Goal: Task Accomplishment & Management: Complete application form

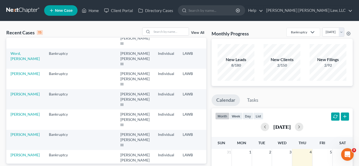
scroll to position [81, 0]
click at [177, 33] on input "search" at bounding box center [170, 32] width 37 height 8
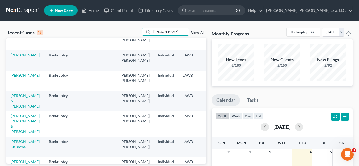
scroll to position [0, 0]
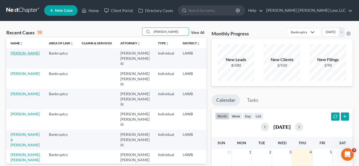
type input "robinson"
click at [19, 55] on link "Robinson, Davette" at bounding box center [24, 53] width 29 height 4
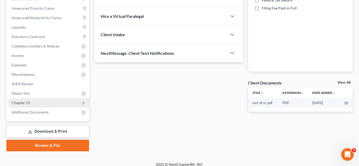
scroll to position [120, 0]
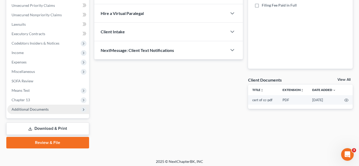
click at [37, 109] on span "Additional Documents" at bounding box center [30, 109] width 37 height 4
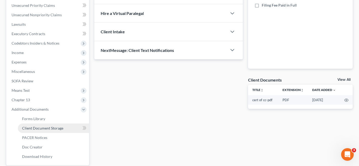
click at [50, 128] on span "Client Document Storage" at bounding box center [42, 128] width 41 height 4
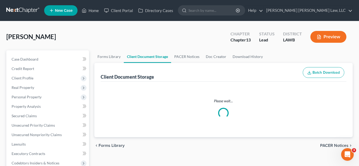
select select "9"
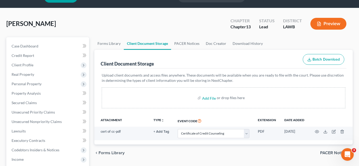
scroll to position [17, 0]
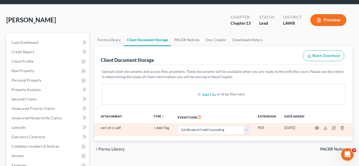
click at [316, 128] on circle "button" at bounding box center [316, 128] width 1 height 1
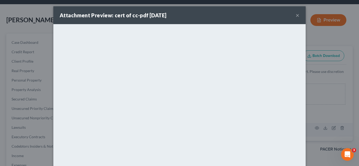
click at [297, 16] on button "×" at bounding box center [297, 15] width 4 height 6
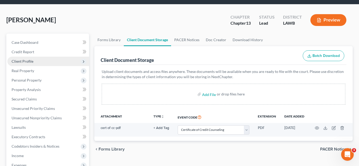
click at [31, 60] on span "Client Profile" at bounding box center [23, 61] width 22 height 4
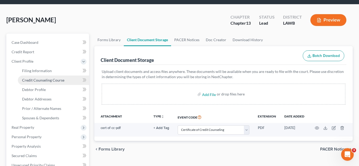
click at [36, 81] on span "Credit Counseling Course" at bounding box center [43, 80] width 42 height 4
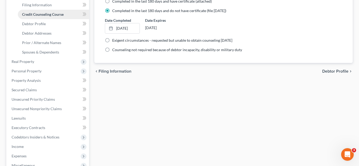
scroll to position [69, 0]
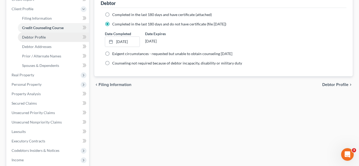
click at [38, 38] on span "Debtor Profile" at bounding box center [34, 37] width 24 height 4
select select "0"
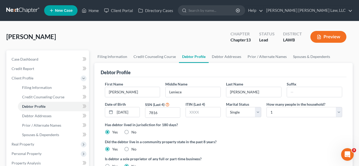
click at [235, 135] on ng-include "First Name Davette Middle Name Leniece Last Name Robinson Suffix Date of Birth …" at bounding box center [223, 127] width 237 height 92
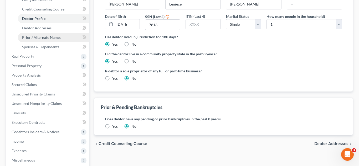
scroll to position [87, 0]
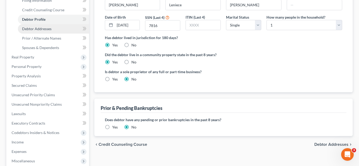
click at [63, 30] on link "Debtor Addresses" at bounding box center [53, 28] width 71 height 9
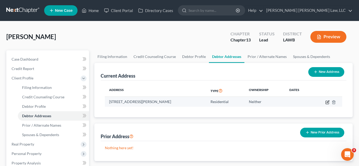
click at [327, 104] on icon "button" at bounding box center [326, 102] width 3 height 3
select select "19"
select select "0"
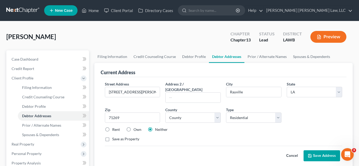
click at [293, 151] on button "Cancel" at bounding box center [291, 156] width 23 height 10
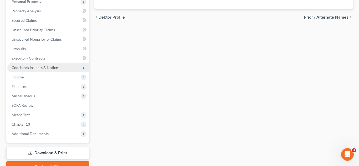
click at [35, 69] on span "Codebtors Insiders & Notices" at bounding box center [36, 67] width 48 height 4
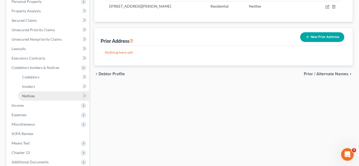
click at [32, 94] on span "Notices" at bounding box center [28, 96] width 13 height 4
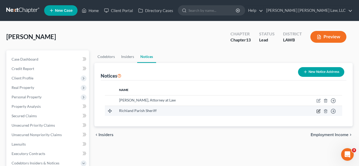
click at [317, 112] on icon "button" at bounding box center [318, 111] width 4 height 4
select select "19"
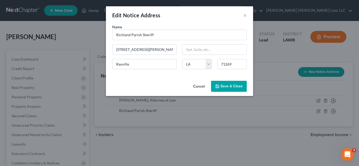
click at [234, 88] on span "Save & Close" at bounding box center [231, 86] width 22 height 4
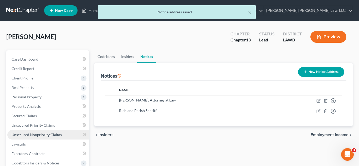
scroll to position [105, 0]
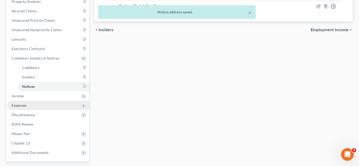
click at [31, 108] on span "Expenses" at bounding box center [48, 105] width 82 height 9
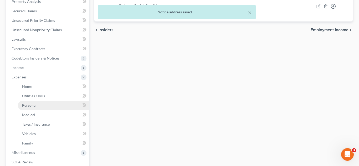
click at [33, 103] on link "Personal" at bounding box center [53, 105] width 71 height 9
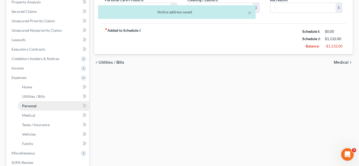
type input "250.00"
type input "50.00"
type input "0.00"
type input "10.00"
type input "0.00"
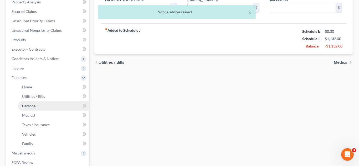
type input "25.00"
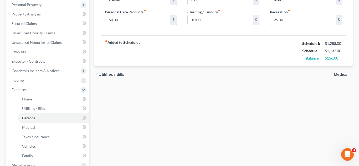
scroll to position [188, 0]
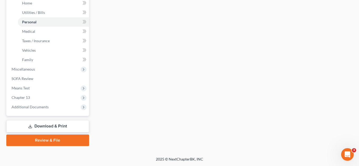
click at [49, 139] on link "Review & File" at bounding box center [47, 141] width 83 height 12
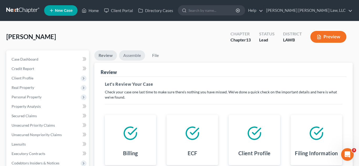
click at [135, 57] on link "Assemble" at bounding box center [132, 55] width 26 height 10
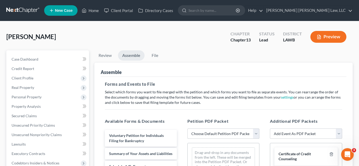
click at [208, 133] on select "Choose Default Petition PDF Packet Complete Bankruptcy Petition (all forms and …" at bounding box center [223, 134] width 72 height 10
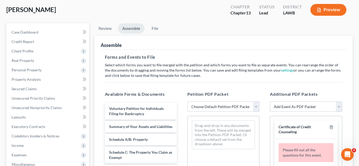
scroll to position [27, 0]
click at [230, 105] on select "Choose Default Petition PDF Packet Complete Bankruptcy Petition (all forms and …" at bounding box center [223, 106] width 72 height 10
select select "0"
click at [187, 101] on select "Choose Default Petition PDF Packet Complete Bankruptcy Petition (all forms and …" at bounding box center [223, 106] width 72 height 10
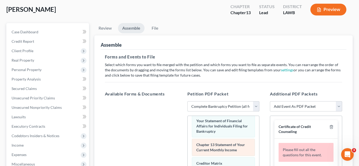
scroll to position [169, 0]
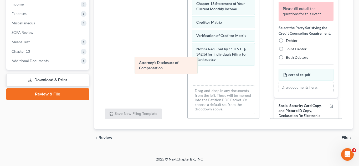
drag, startPoint x: 225, startPoint y: 77, endPoint x: 157, endPoint y: 65, distance: 68.5
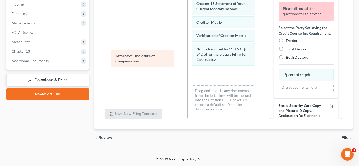
scroll to position [171, 0]
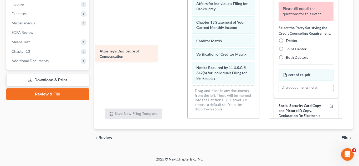
drag, startPoint x: 212, startPoint y: 75, endPoint x: 115, endPoint y: 53, distance: 99.0
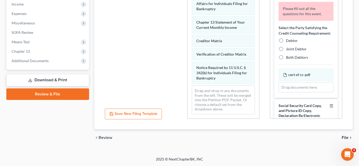
click at [286, 40] on label "Debtor" at bounding box center [292, 40] width 12 height 5
click at [288, 40] on input "Debtor" at bounding box center [289, 39] width 3 height 3
radio input "true"
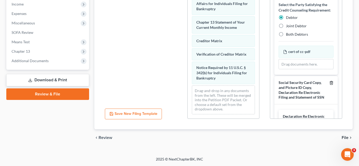
click at [330, 82] on polyline "button" at bounding box center [330, 82] width 3 height 0
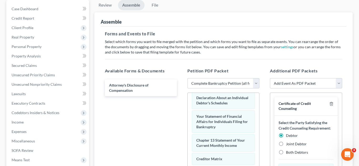
scroll to position [50, 0]
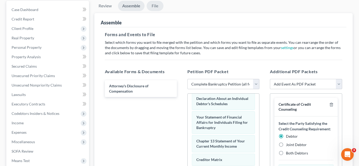
click at [156, 7] on link "File" at bounding box center [154, 6] width 17 height 10
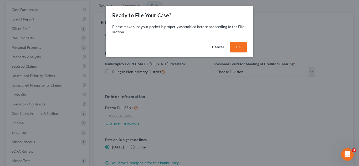
click at [235, 46] on button "OK" at bounding box center [238, 47] width 17 height 10
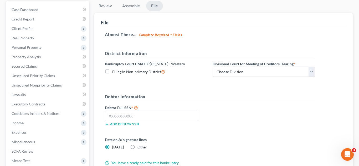
click at [112, 72] on label "Filing in Non-primary District" at bounding box center [138, 72] width 53 height 6
click at [114, 72] on input "Filing in Non-primary District" at bounding box center [115, 70] width 3 height 3
checkbox input "true"
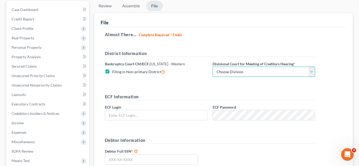
click at [221, 75] on select "Choose Division Alexandria Lafayette-Opelousas Lake Charles Monroe Shreveport" at bounding box center [263, 72] width 102 height 10
select select "3"
click at [212, 67] on select "Choose Division Alexandria Lafayette-Opelousas Lake Charles Monroe Shreveport" at bounding box center [263, 72] width 102 height 10
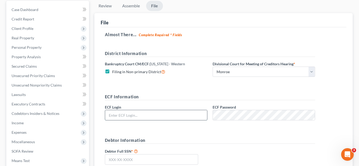
click at [195, 114] on input "text" at bounding box center [156, 115] width 102 height 10
click at [0, 70] on div "Robinson, Davette Upgraded Chapter Chapter 13 Status Lead District LAWB Preview…" at bounding box center [179, 118] width 359 height 292
click at [107, 118] on input "text" at bounding box center [156, 115] width 102 height 10
type input "eoyoung3p"
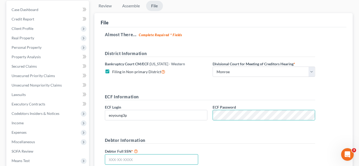
click at [117, 161] on input "text" at bounding box center [151, 159] width 93 height 10
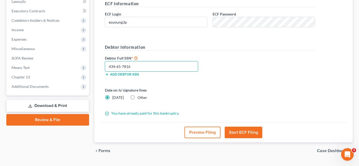
scroll to position [156, 0]
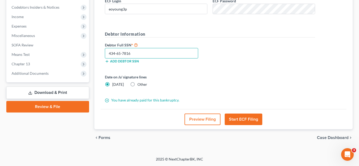
type input "434-65-7816"
click at [235, 120] on button "Start ECF Filing" at bounding box center [243, 120] width 38 height 12
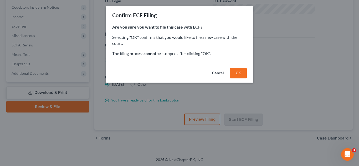
click at [234, 74] on button "OK" at bounding box center [238, 73] width 17 height 10
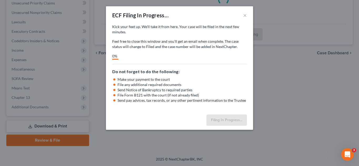
scroll to position [122, 0]
click at [175, 57] on div "11%" at bounding box center [179, 57] width 134 height 6
click at [158, 35] on div "Kick your feet up. We’ll take it from here. Your case will be filed in the next…" at bounding box center [179, 36] width 134 height 25
click at [192, 34] on p "Kick your feet up. We’ll take it from here. Your case will be filed in the next…" at bounding box center [179, 29] width 134 height 10
click at [158, 37] on div "Kick your feet up. We’ll take it from here. Your case will be filed in the next…" at bounding box center [179, 36] width 134 height 25
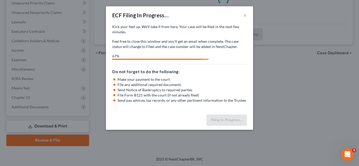
click at [175, 43] on p "Feel free to close this window and you’ll get an email when complete. The case …" at bounding box center [179, 44] width 134 height 10
select select "3"
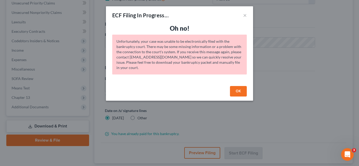
click at [237, 94] on button "OK" at bounding box center [238, 91] width 17 height 10
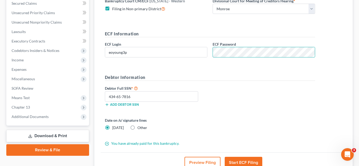
scroll to position [156, 0]
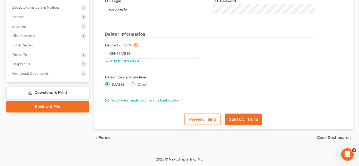
click at [240, 121] on button "Start ECF Filing" at bounding box center [243, 120] width 38 height 12
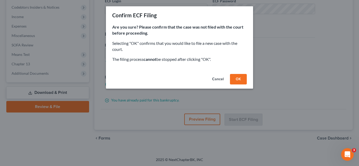
click at [237, 83] on button "OK" at bounding box center [238, 79] width 17 height 10
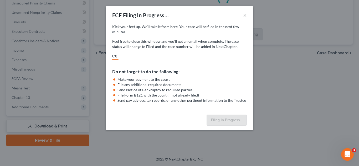
scroll to position [122, 0]
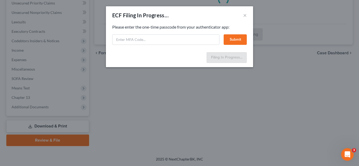
select select "3"
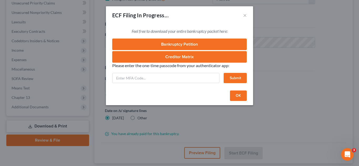
click at [133, 38] on div "Feel free to download your entire bankruptcy packet here: Bankruptcy Petition C…" at bounding box center [179, 45] width 134 height 34
click at [125, 73] on input "text" at bounding box center [165, 78] width 107 height 10
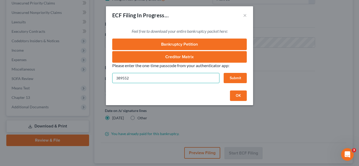
type input "389552"
click at [229, 79] on button "Submit" at bounding box center [234, 78] width 23 height 10
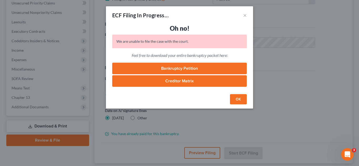
click at [240, 100] on button "OK" at bounding box center [238, 99] width 17 height 10
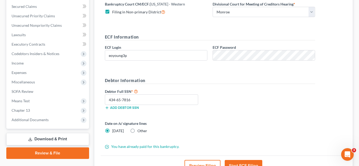
scroll to position [66, 0]
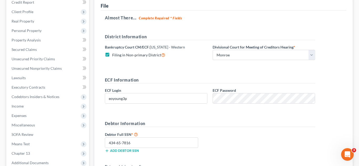
click at [259, 85] on div "ECF Information" at bounding box center [209, 82] width 215 height 11
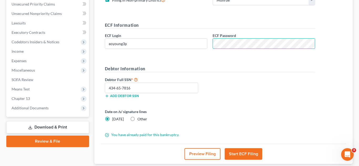
scroll to position [123, 0]
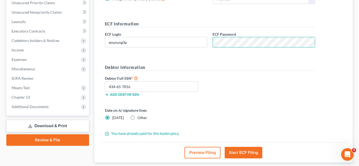
click at [252, 150] on button "Start ECF Filing" at bounding box center [243, 153] width 38 height 12
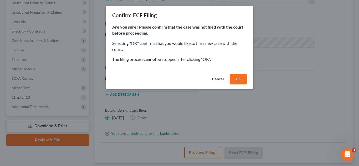
click at [235, 80] on button "OK" at bounding box center [238, 79] width 17 height 10
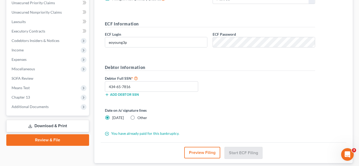
scroll to position [122, 0]
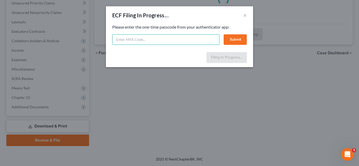
click at [167, 40] on input "text" at bounding box center [165, 39] width 107 height 10
click at [155, 43] on input "text" at bounding box center [165, 39] width 107 height 10
type input "658836"
click at [228, 39] on button "Submit" at bounding box center [234, 39] width 23 height 10
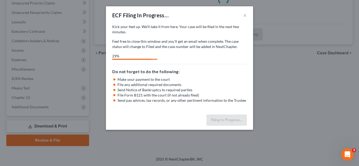
select select "3"
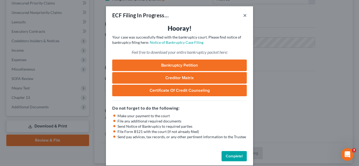
click at [243, 16] on button "×" at bounding box center [245, 15] width 4 height 6
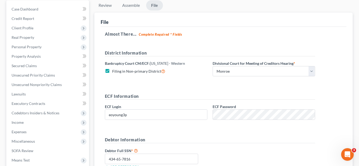
scroll to position [0, 0]
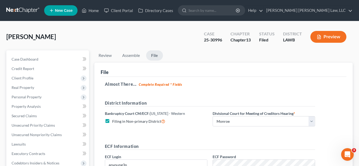
click at [27, 12] on link at bounding box center [23, 10] width 34 height 9
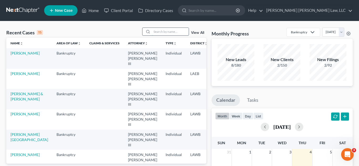
click at [162, 31] on input "search" at bounding box center [170, 32] width 37 height 8
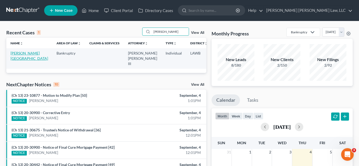
type input "reitzell"
click at [13, 60] on link "Reitzell, Tyrone" at bounding box center [29, 56] width 38 height 10
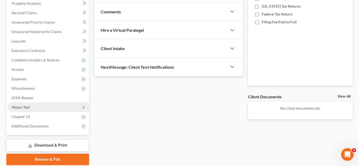
scroll to position [116, 0]
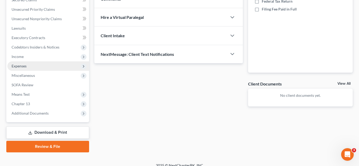
click at [36, 69] on span "Expenses" at bounding box center [48, 65] width 82 height 9
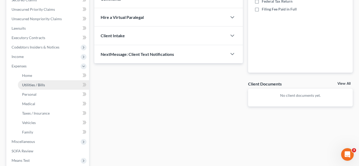
click at [32, 85] on span "Utilities / Bills" at bounding box center [33, 85] width 23 height 4
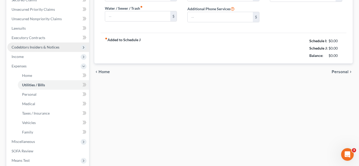
type input "150.00"
type input "0.00"
type input "81.00"
type input "22.00"
type input "25.63"
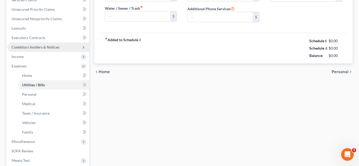
type input "0.00"
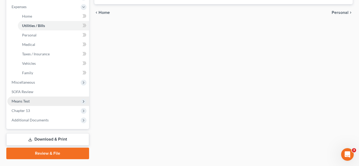
scroll to position [176, 0]
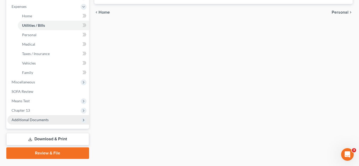
click at [34, 119] on span "Additional Documents" at bounding box center [30, 120] width 37 height 4
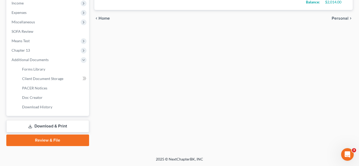
scroll to position [170, 0]
click at [56, 78] on span "Client Document Storage" at bounding box center [42, 78] width 41 height 4
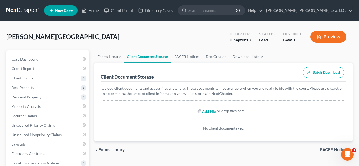
click at [208, 111] on input "file" at bounding box center [208, 110] width 13 height 9
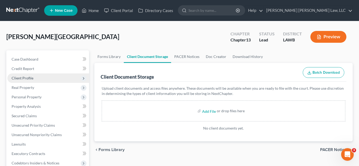
click at [19, 77] on span "Client Profile" at bounding box center [23, 78] width 22 height 4
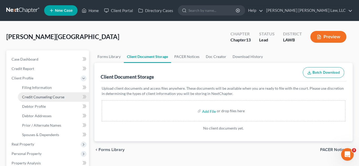
click at [26, 96] on span "Credit Counseling Course" at bounding box center [43, 97] width 42 height 4
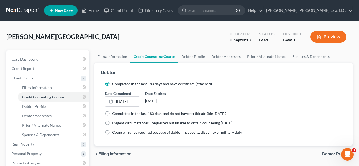
click at [112, 114] on label "Completed in the last 180 days and do not have certificate (file within 14 days)" at bounding box center [169, 113] width 114 height 5
click at [114, 114] on input "Completed in the last 180 days and do not have certificate (file within 14 days)" at bounding box center [115, 112] width 3 height 3
radio input "true"
radio input "false"
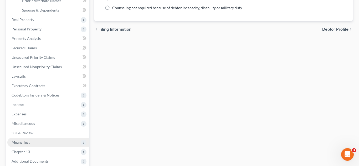
scroll to position [179, 0]
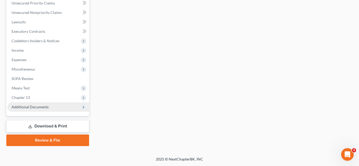
click at [35, 107] on span "Additional Documents" at bounding box center [30, 107] width 37 height 4
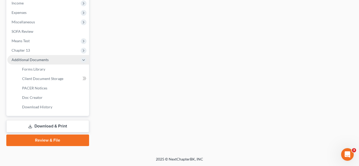
scroll to position [122, 0]
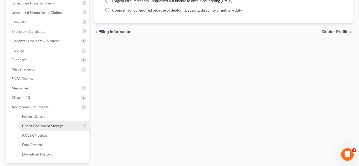
click at [38, 127] on span "Client Document Storage" at bounding box center [42, 126] width 41 height 4
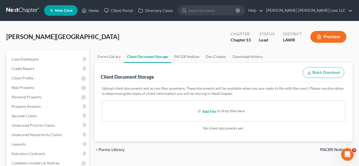
click at [204, 111] on input "file" at bounding box center [208, 110] width 13 height 9
type input "C:\fakepath\cricket debt counseling.pdf"
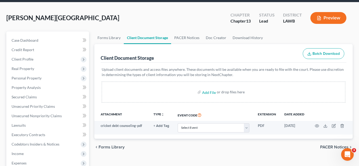
scroll to position [44, 0]
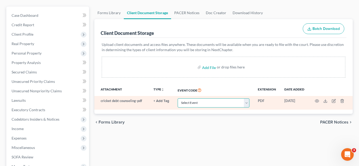
click at [242, 104] on select "Select Event 20 Largest Unsecured Creditors Amended Creditor Matrix (Fee) Amend…" at bounding box center [213, 102] width 72 height 9
select select "9"
click at [178, 98] on select "Select Event 20 Largest Unsecured Creditors Amended Creditor Matrix (Fee) Amend…" at bounding box center [213, 102] width 72 height 9
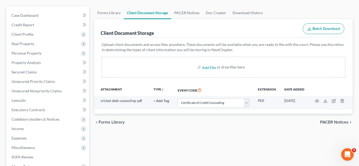
click at [253, 126] on div "chevron_left Forms Library PACER Notices chevron_right" at bounding box center [223, 122] width 258 height 17
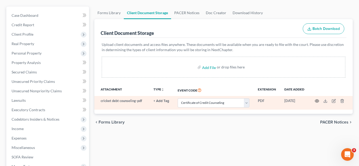
click at [314, 100] on icon "button" at bounding box center [316, 101] width 4 height 4
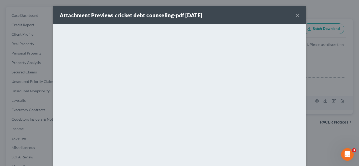
click at [296, 16] on button "×" at bounding box center [297, 15] width 4 height 6
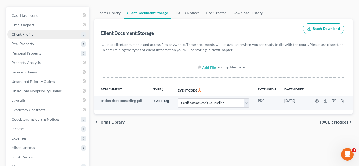
click at [30, 34] on span "Client Profile" at bounding box center [23, 34] width 22 height 4
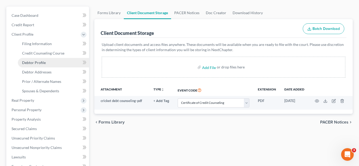
click at [28, 63] on span "Debtor Profile" at bounding box center [34, 62] width 24 height 4
select select "0"
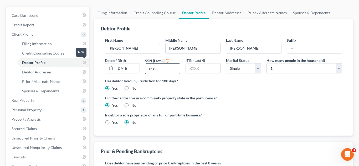
scroll to position [1, 0]
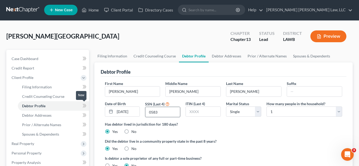
radio input "true"
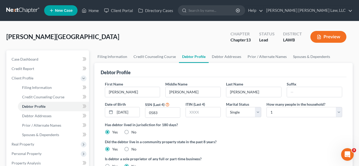
click at [245, 139] on ng-include "First Name Tyrone Middle Name Lavell Last Name Reitzell Suffix Date of Birth 09…" at bounding box center [223, 127] width 237 height 92
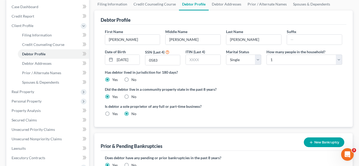
scroll to position [54, 0]
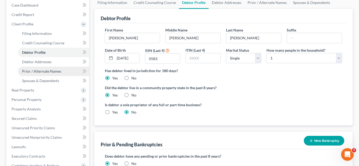
click at [43, 71] on span "Prior / Alternate Names" at bounding box center [41, 71] width 39 height 4
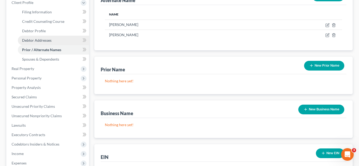
click at [54, 40] on link "Debtor Addresses" at bounding box center [53, 40] width 71 height 9
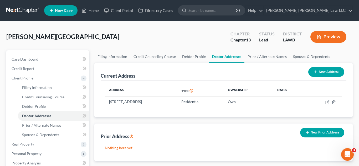
scroll to position [177, 0]
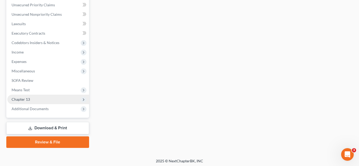
click at [21, 101] on span "Chapter 13" at bounding box center [21, 99] width 18 height 4
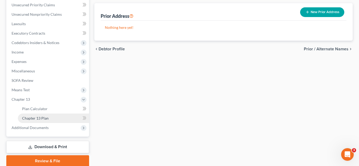
click at [28, 117] on span "Chapter 13 Plan" at bounding box center [35, 118] width 27 height 4
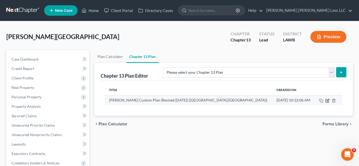
click at [326, 102] on icon "button" at bounding box center [326, 100] width 3 height 3
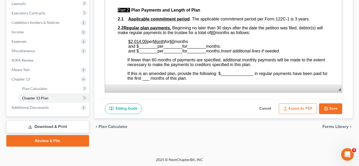
scroll to position [141, 0]
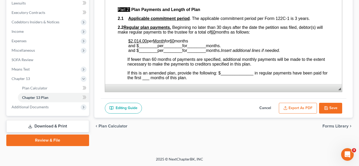
click at [267, 109] on button "Cancel" at bounding box center [264, 108] width 23 height 11
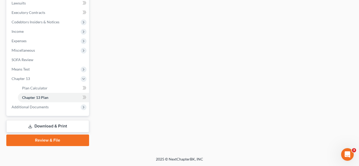
click at [53, 141] on link "Review & File" at bounding box center [47, 141] width 83 height 12
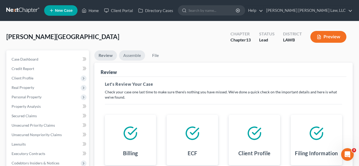
click at [132, 56] on link "Assemble" at bounding box center [132, 55] width 26 height 10
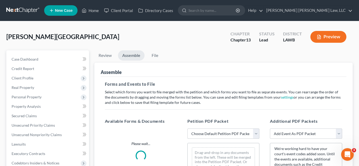
click at [209, 134] on select "Choose Default Petition PDF Packet Complete Bankruptcy Petition (all forms and …" at bounding box center [223, 134] width 72 height 10
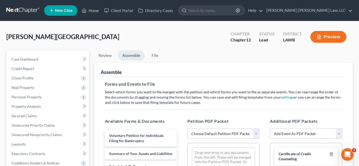
select select "0"
click at [187, 129] on select "Choose Default Petition PDF Packet Complete Bankruptcy Petition (all forms and …" at bounding box center [223, 134] width 72 height 10
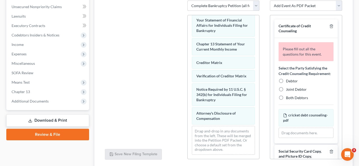
scroll to position [169, 0]
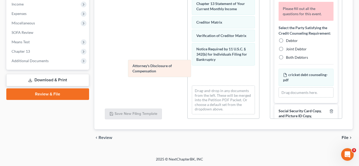
drag, startPoint x: 224, startPoint y: 77, endPoint x: 140, endPoint y: 65, distance: 84.7
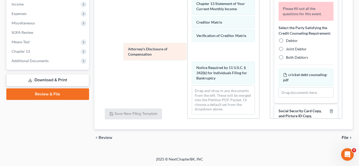
drag, startPoint x: 212, startPoint y: 74, endPoint x: 143, endPoint y: 55, distance: 72.3
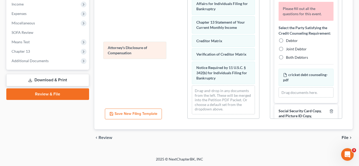
scroll to position [171, 0]
drag, startPoint x: 218, startPoint y: 52, endPoint x: 120, endPoint y: 50, distance: 98.2
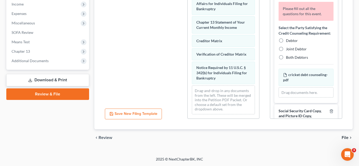
click at [286, 40] on label "Debtor" at bounding box center [292, 40] width 12 height 5
click at [288, 40] on input "Debtor" at bounding box center [289, 39] width 3 height 3
radio input "true"
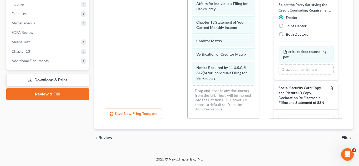
click at [331, 87] on icon "button" at bounding box center [331, 88] width 4 height 4
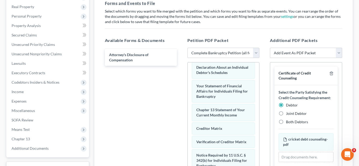
scroll to position [25, 0]
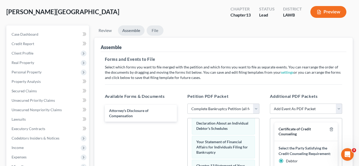
click at [153, 31] on link "File" at bounding box center [154, 30] width 17 height 10
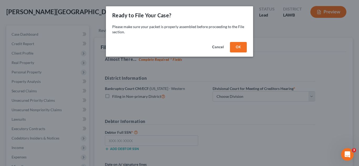
click at [237, 48] on button "OK" at bounding box center [238, 47] width 17 height 10
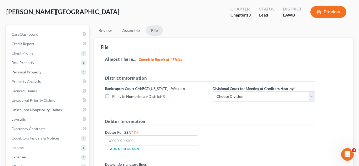
click at [112, 95] on label "Filing in Non-primary District" at bounding box center [138, 96] width 53 height 6
click at [114, 95] on input "Filing in Non-primary District" at bounding box center [115, 94] width 3 height 3
checkbox input "true"
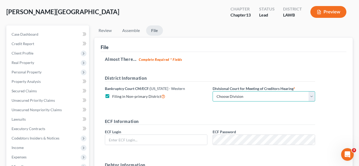
click at [228, 98] on select "Choose Division Alexandria Lafayette-Opelousas Lake Charles Monroe Shreveport" at bounding box center [263, 96] width 102 height 10
select select "3"
click at [212, 91] on select "Choose Division Alexandria Lafayette-Opelousas Lake Charles Monroe Shreveport" at bounding box center [263, 96] width 102 height 10
click at [187, 138] on input "text" at bounding box center [156, 140] width 102 height 10
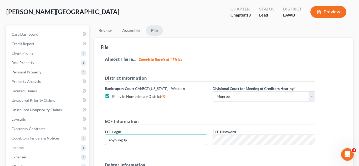
type input "eoyoung3p"
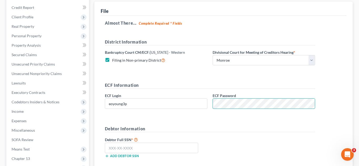
scroll to position [62, 0]
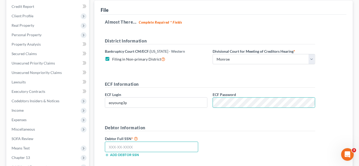
click at [135, 144] on input "text" at bounding box center [151, 147] width 93 height 10
type input "439-69-0583"
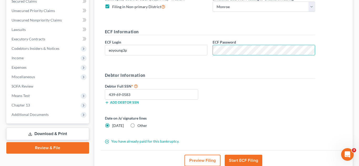
scroll to position [115, 0]
click at [238, 157] on button "Start ECF Filing" at bounding box center [243, 161] width 38 height 12
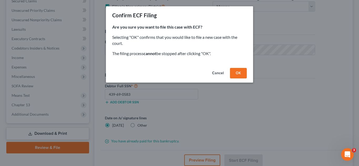
click at [245, 74] on button "OK" at bounding box center [238, 73] width 17 height 10
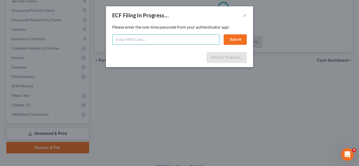
click at [156, 41] on input "text" at bounding box center [165, 39] width 107 height 10
click at [170, 40] on input "3433699" at bounding box center [165, 39] width 107 height 10
type input "343699"
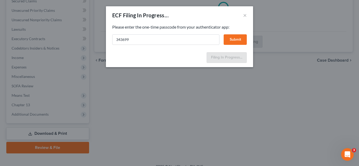
click at [236, 41] on button "Submit" at bounding box center [234, 39] width 23 height 10
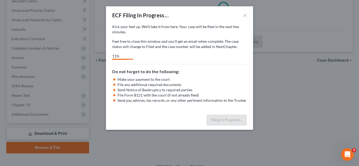
select select "3"
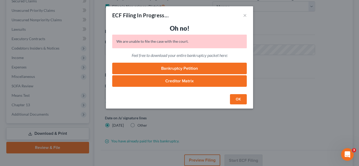
click at [233, 101] on button "OK" at bounding box center [238, 99] width 17 height 10
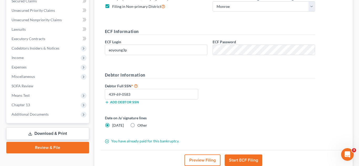
click at [232, 160] on button "Start ECF Filing" at bounding box center [243, 161] width 38 height 12
click at [237, 160] on button "Start ECF Filing" at bounding box center [243, 161] width 38 height 12
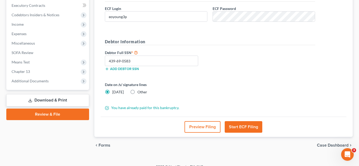
scroll to position [124, 0]
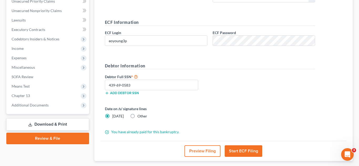
click at [242, 151] on button "Start ECF Filing" at bounding box center [243, 151] width 38 height 12
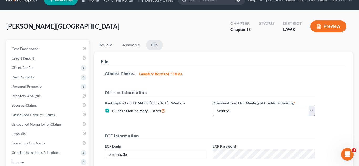
scroll to position [0, 0]
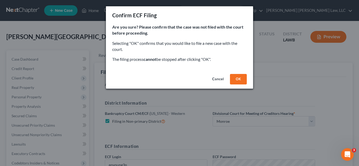
click at [220, 80] on button "Cancel" at bounding box center [218, 79] width 20 height 10
click at [223, 80] on button "Cancel" at bounding box center [218, 79] width 20 height 10
click at [220, 81] on button "Cancel" at bounding box center [218, 79] width 20 height 10
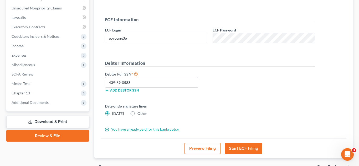
scroll to position [156, 0]
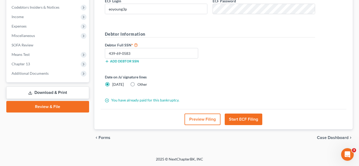
click at [252, 120] on button "Start ECF Filing" at bounding box center [243, 120] width 38 height 12
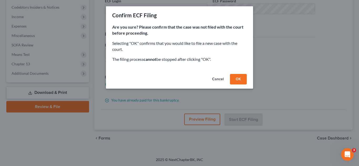
click at [242, 81] on button "OK" at bounding box center [238, 79] width 17 height 10
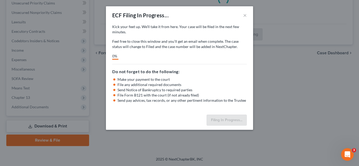
scroll to position [122, 0]
click at [183, 58] on div "5%" at bounding box center [179, 57] width 134 height 6
click at [174, 52] on div "Kick your feet up. We’ll take it from here. Your case will be filed in the next…" at bounding box center [179, 42] width 134 height 36
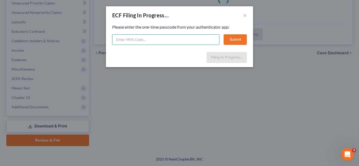
click at [166, 37] on input "text" at bounding box center [165, 39] width 107 height 10
type input "751697"
click at [240, 42] on button "Submit" at bounding box center [234, 39] width 23 height 10
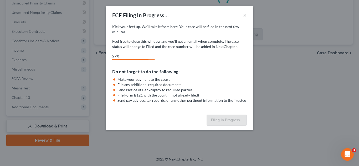
select select "3"
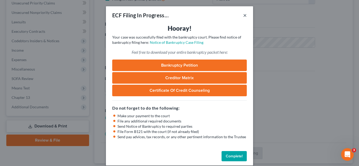
click at [245, 14] on button "×" at bounding box center [245, 15] width 4 height 6
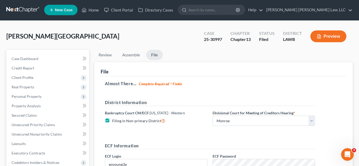
scroll to position [0, 0]
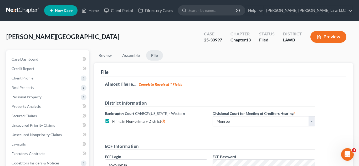
click at [26, 11] on link at bounding box center [23, 10] width 34 height 9
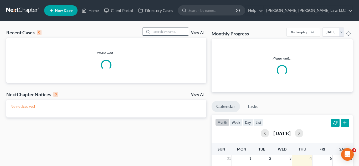
click at [162, 31] on input "search" at bounding box center [170, 32] width 37 height 8
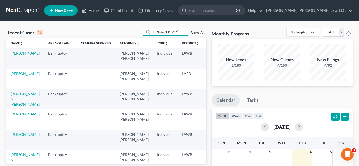
type input "[PERSON_NAME]"
click at [20, 55] on link "[PERSON_NAME]" at bounding box center [24, 53] width 29 height 4
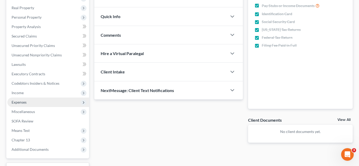
scroll to position [81, 0]
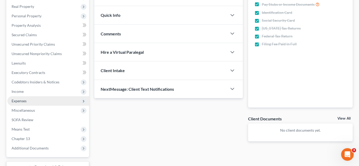
click at [31, 104] on span "Expenses" at bounding box center [48, 100] width 82 height 9
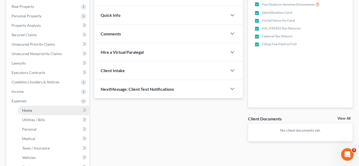
click at [32, 114] on link "Home" at bounding box center [53, 110] width 71 height 9
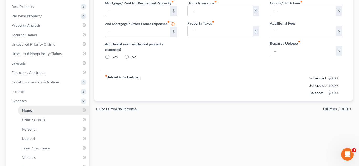
type input "578.00"
type input "0.00"
radio input "true"
type input "0.00"
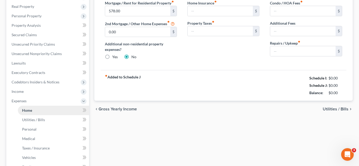
type input "0.00"
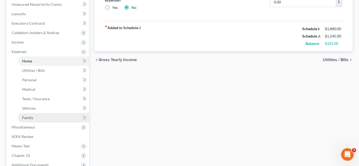
scroll to position [188, 0]
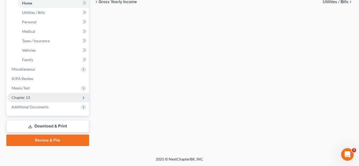
click at [39, 99] on span "Chapter 13" at bounding box center [48, 97] width 82 height 9
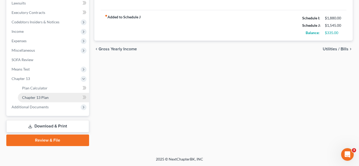
click at [43, 99] on span "Chapter 13 Plan" at bounding box center [35, 97] width 27 height 4
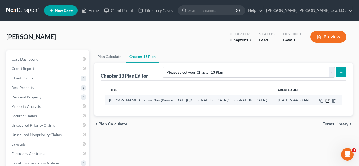
click at [327, 101] on icon "button" at bounding box center [327, 101] width 4 height 4
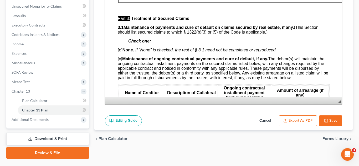
scroll to position [141, 0]
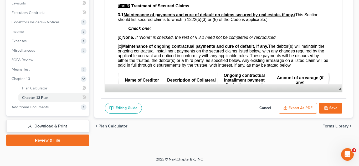
click at [332, 113] on button "Save" at bounding box center [330, 108] width 23 height 11
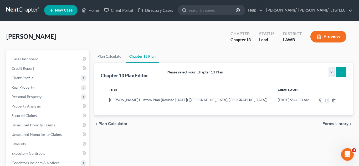
scroll to position [0, 0]
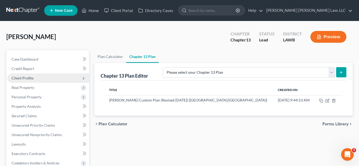
click at [48, 77] on span "Client Profile" at bounding box center [48, 77] width 82 height 9
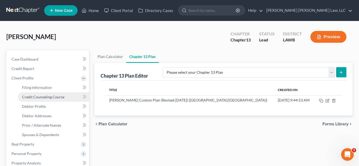
click at [45, 98] on span "Credit Counseling Course" at bounding box center [43, 97] width 42 height 4
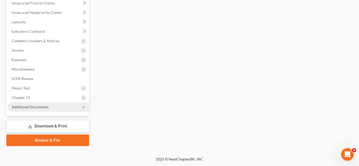
click at [48, 108] on span "Additional Documents" at bounding box center [48, 106] width 82 height 9
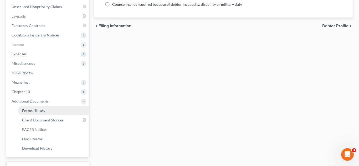
scroll to position [122, 0]
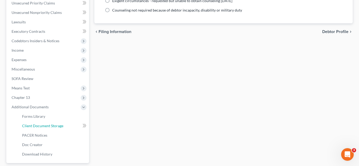
click at [56, 127] on span "Client Document Storage" at bounding box center [42, 126] width 41 height 4
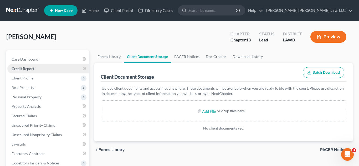
click at [31, 70] on span "Credit Report" at bounding box center [23, 68] width 23 height 4
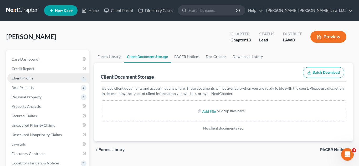
click at [37, 81] on span "Client Profile" at bounding box center [48, 77] width 82 height 9
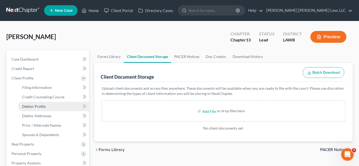
click at [34, 103] on link "Debtor Profile" at bounding box center [53, 106] width 71 height 9
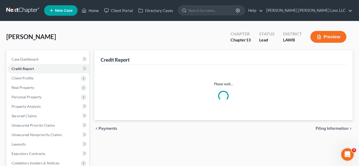
select select "1"
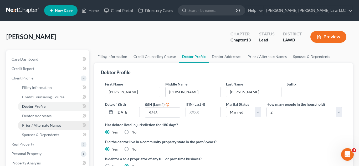
click at [51, 126] on span "Prior / Alternate Names" at bounding box center [41, 125] width 39 height 4
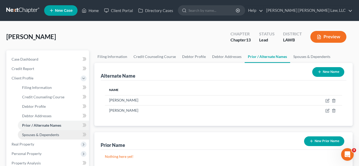
click at [62, 134] on link "Spouses & Dependents" at bounding box center [53, 134] width 71 height 9
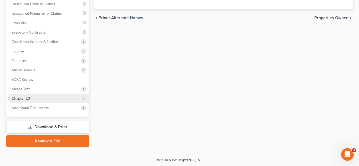
scroll to position [179, 0]
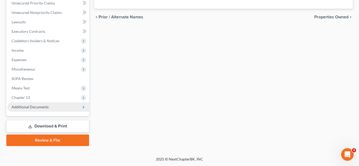
click at [51, 108] on span "Additional Documents" at bounding box center [48, 106] width 82 height 9
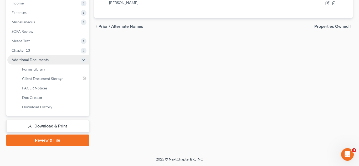
scroll to position [122, 0]
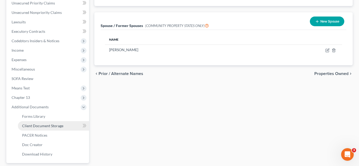
click at [55, 128] on span "Client Document Storage" at bounding box center [42, 126] width 41 height 4
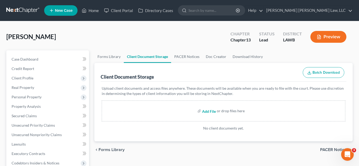
click at [212, 111] on input "file" at bounding box center [208, 110] width 13 height 9
type input "C:\fakepath\Certificate of Credit Counseling.pdf"
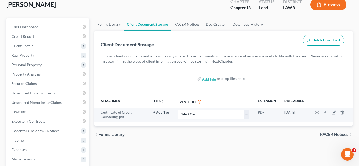
scroll to position [41, 0]
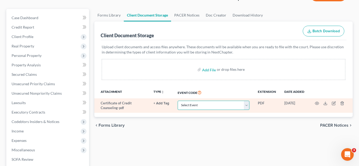
click at [248, 104] on select "Select Event 20 Largest Unsecured Creditors Amended Creditor Matrix (Fee) Amend…" at bounding box center [213, 105] width 72 height 9
select select "9"
click at [178, 101] on select "Select Event 20 Largest Unsecured Creditors Amended Creditor Matrix (Fee) Amend…" at bounding box center [213, 105] width 72 height 9
click at [316, 105] on icon "button" at bounding box center [317, 103] width 4 height 3
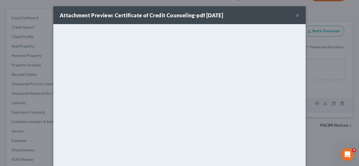
click at [296, 17] on button "×" at bounding box center [297, 15] width 4 height 6
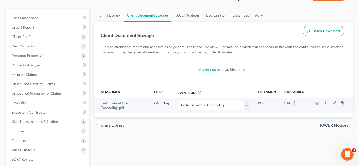
click at [149, 146] on div "Forms Library Client Document Storage PACER Notices Doc Creator Download Histor…" at bounding box center [224, 141] width 264 height 265
click at [46, 37] on span "Client Profile" at bounding box center [48, 36] width 82 height 9
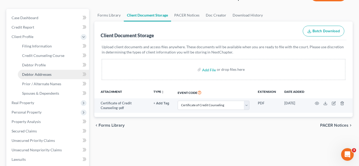
click at [44, 75] on span "Debtor Addresses" at bounding box center [36, 74] width 29 height 4
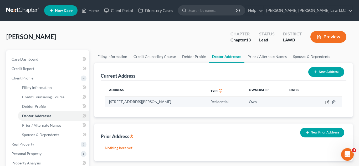
click at [326, 102] on icon "button" at bounding box center [327, 102] width 2 height 2
select select "19"
select select "0"
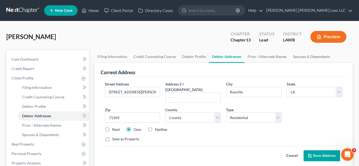
click at [320, 152] on button "Save Address" at bounding box center [321, 155] width 36 height 11
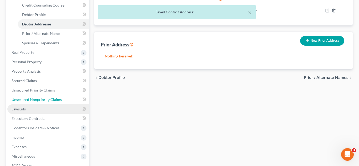
drag, startPoint x: 56, startPoint y: 101, endPoint x: 54, endPoint y: 104, distance: 4.5
click at [56, 101] on span "Unsecured Nonpriority Claims" at bounding box center [37, 99] width 50 height 4
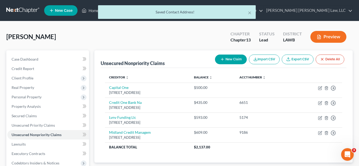
scroll to position [122, 0]
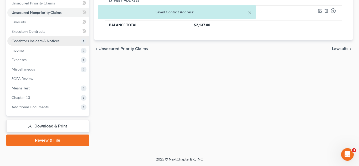
click at [51, 42] on span "Codebtors Insiders & Notices" at bounding box center [36, 41] width 48 height 4
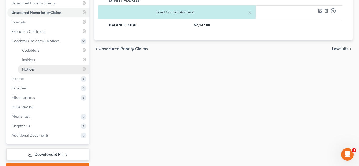
click at [39, 68] on link "Notices" at bounding box center [53, 69] width 71 height 9
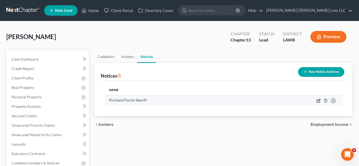
click at [317, 101] on icon "button" at bounding box center [317, 100] width 3 height 3
select select "19"
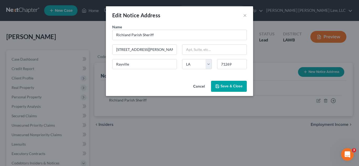
click at [234, 90] on button "Save & Close" at bounding box center [229, 86] width 36 height 11
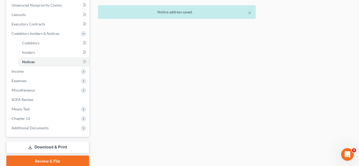
scroll to position [151, 0]
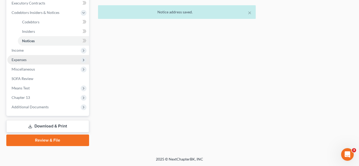
click at [32, 62] on span "Expenses" at bounding box center [48, 59] width 82 height 9
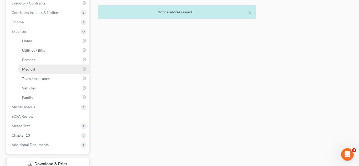
click at [39, 67] on link "Medical" at bounding box center [53, 69] width 71 height 9
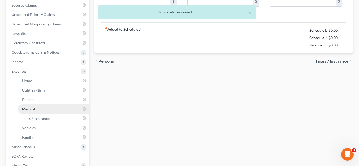
type input "0.00"
type input "50.00"
type input "0.00"
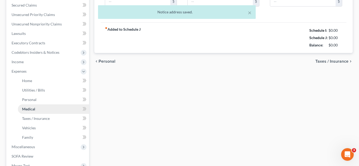
type input "0.00"
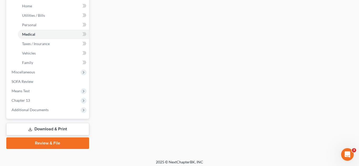
scroll to position [188, 0]
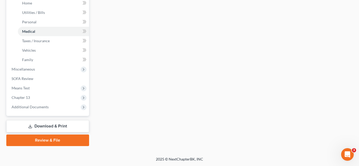
click at [75, 140] on link "Review & File" at bounding box center [47, 141] width 83 height 12
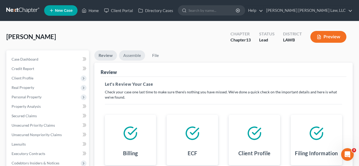
click at [136, 55] on link "Assemble" at bounding box center [132, 55] width 26 height 10
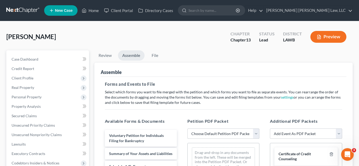
click at [203, 132] on select "Choose Default Petition PDF Packet Complete Bankruptcy Petition (all forms and …" at bounding box center [223, 134] width 72 height 10
select select "0"
click at [187, 129] on select "Choose Default Petition PDF Packet Complete Bankruptcy Petition (all forms and …" at bounding box center [223, 134] width 72 height 10
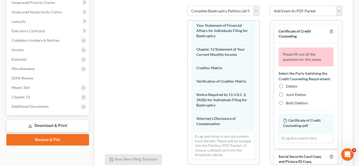
scroll to position [169, 0]
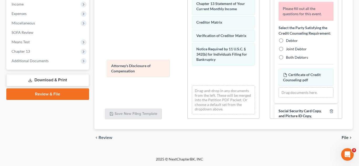
drag, startPoint x: 222, startPoint y: 77, endPoint x: 136, endPoint y: 70, distance: 85.3
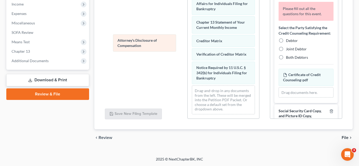
scroll to position [171, 0]
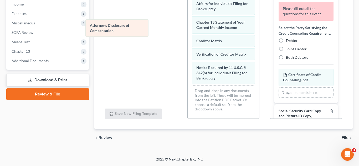
drag, startPoint x: 206, startPoint y: 77, endPoint x: 100, endPoint y: 30, distance: 115.6
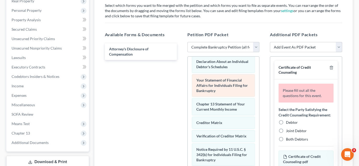
scroll to position [83, 0]
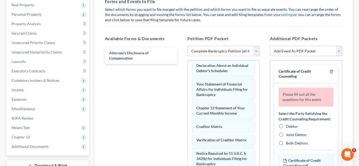
click at [286, 126] on label "Debtor" at bounding box center [292, 126] width 12 height 5
click at [288, 126] on input "Debtor" at bounding box center [289, 125] width 3 height 3
radio input "true"
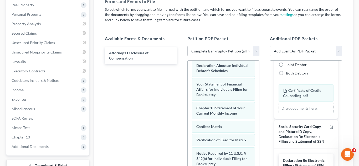
scroll to position [61, 0]
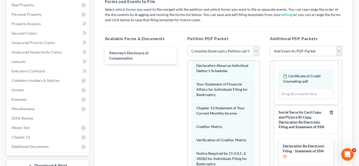
click at [332, 113] on icon "button" at bounding box center [331, 113] width 4 height 4
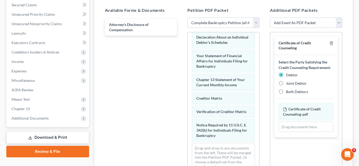
scroll to position [169, 0]
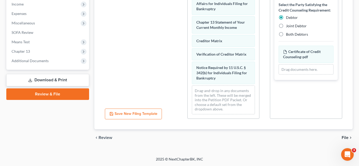
click at [72, 95] on link "Review & File" at bounding box center [47, 94] width 83 height 12
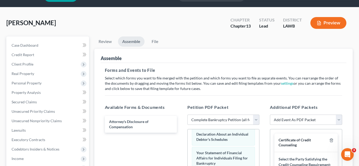
scroll to position [7, 0]
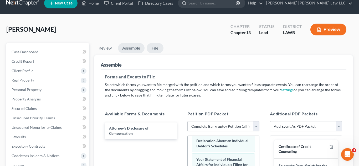
click at [156, 48] on link "File" at bounding box center [154, 48] width 17 height 10
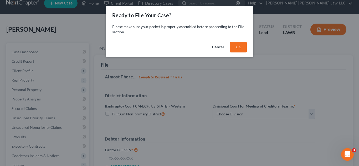
click at [238, 50] on button "OK" at bounding box center [238, 47] width 17 height 10
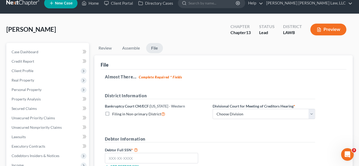
click at [112, 114] on label "Filing in Non-primary District" at bounding box center [138, 114] width 53 height 6
click at [114, 114] on input "Filing in Non-primary District" at bounding box center [115, 112] width 3 height 3
checkbox input "true"
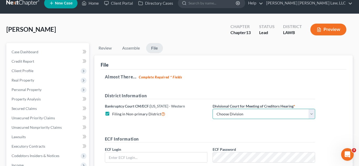
click at [223, 115] on select "Choose Division Alexandria Lafayette-Opelousas Lake Charles Monroe Shreveport" at bounding box center [263, 114] width 102 height 10
select select "3"
click at [212, 109] on select "Choose Division Alexandria Lafayette-Opelousas Lake Charles Monroe Shreveport" at bounding box center [263, 114] width 102 height 10
click at [202, 136] on h5 "ECF Information" at bounding box center [210, 139] width 210 height 7
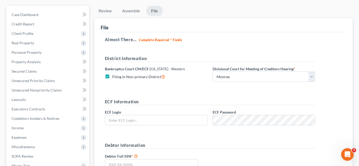
scroll to position [111, 0]
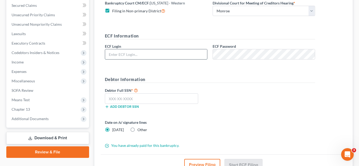
click at [158, 56] on input "text" at bounding box center [156, 54] width 102 height 10
type input "eoyoung3p"
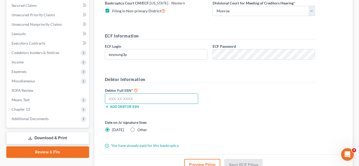
click at [156, 101] on input "text" at bounding box center [151, 98] width 93 height 10
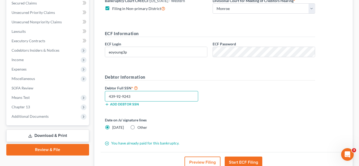
scroll to position [119, 0]
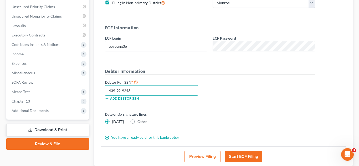
type input "439-92-9243"
click at [237, 157] on button "Start ECF Filing" at bounding box center [243, 157] width 38 height 12
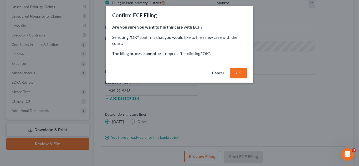
click at [242, 72] on button "OK" at bounding box center [238, 73] width 17 height 10
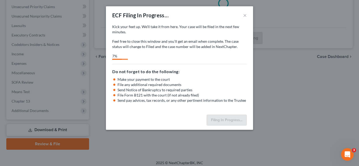
click at [172, 35] on div "Kick your feet up. We’ll take it from here. Your case will be filed in the next…" at bounding box center [179, 36] width 134 height 25
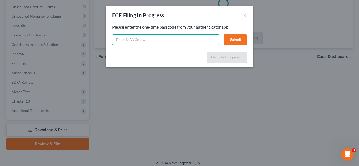
click at [140, 41] on input "text" at bounding box center [165, 39] width 107 height 10
click at [154, 38] on input "text" at bounding box center [165, 39] width 107 height 10
click at [156, 41] on input "text" at bounding box center [165, 39] width 107 height 10
select select "3"
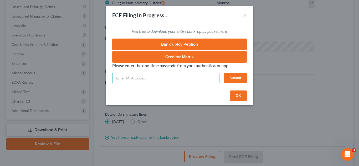
click at [156, 80] on input "text" at bounding box center [165, 78] width 107 height 10
click at [169, 75] on input "text" at bounding box center [165, 78] width 107 height 10
type input "872732"
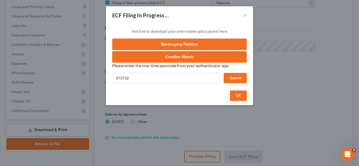
click at [236, 79] on button "Submit" at bounding box center [234, 78] width 23 height 10
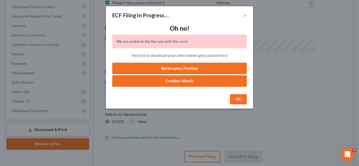
click at [232, 98] on button "OK" at bounding box center [238, 99] width 17 height 10
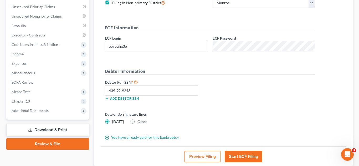
click at [237, 157] on button "Start ECF Filing" at bounding box center [243, 157] width 38 height 12
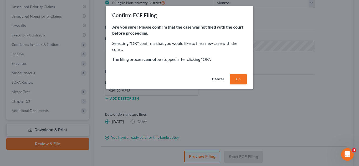
click at [237, 81] on button "OK" at bounding box center [238, 79] width 17 height 10
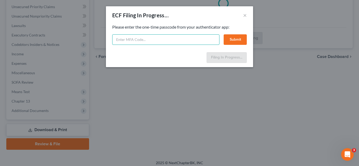
click at [184, 44] on input "text" at bounding box center [165, 39] width 107 height 10
click at [150, 40] on input "text" at bounding box center [165, 39] width 107 height 10
type input "183394"
click at [233, 39] on button "Submit" at bounding box center [234, 39] width 23 height 10
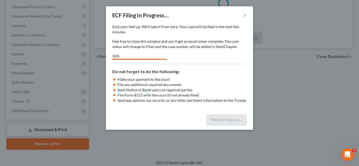
select select "3"
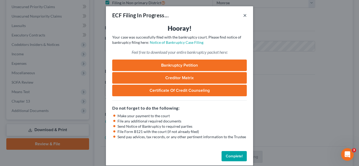
click at [244, 16] on button "×" at bounding box center [245, 15] width 4 height 6
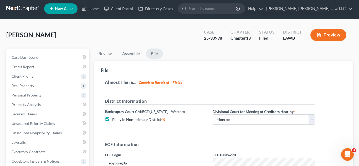
scroll to position [1, 0]
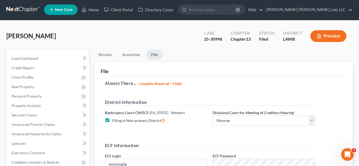
click at [24, 9] on link at bounding box center [23, 9] width 34 height 9
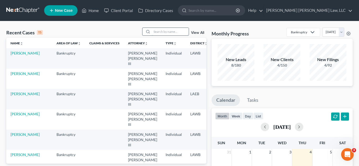
click at [177, 33] on input "search" at bounding box center [170, 32] width 37 height 8
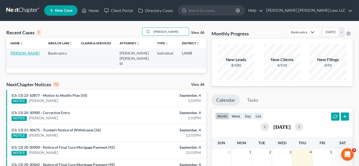
type input "alexander wilson"
click at [23, 52] on link "Alexander, Wilson" at bounding box center [24, 53] width 29 height 4
click at [22, 54] on link "Alexander, Wilson" at bounding box center [24, 53] width 29 height 4
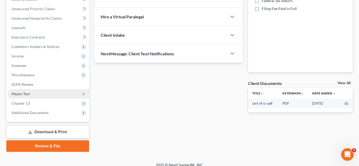
scroll to position [122, 0]
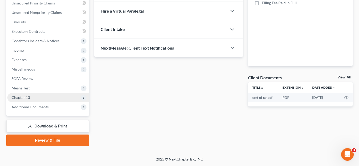
click at [40, 99] on span "Chapter 13" at bounding box center [48, 97] width 82 height 9
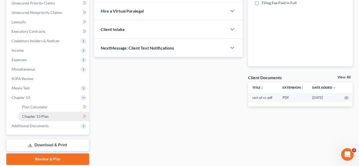
click at [38, 117] on span "Chapter 13 Plan" at bounding box center [35, 116] width 27 height 4
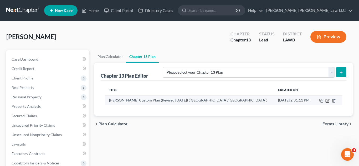
click at [327, 101] on icon "button" at bounding box center [327, 100] width 2 height 2
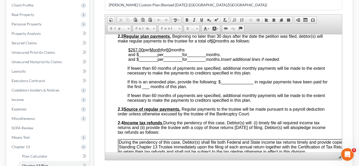
scroll to position [141, 0]
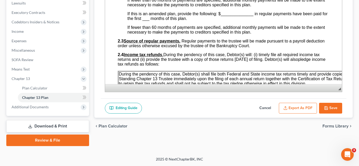
click at [335, 106] on button "Save" at bounding box center [330, 108] width 23 height 11
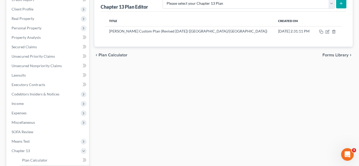
scroll to position [61, 0]
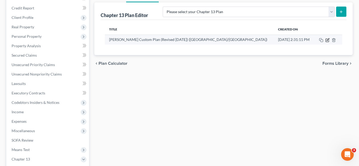
click at [326, 41] on icon "button" at bounding box center [327, 40] width 4 height 4
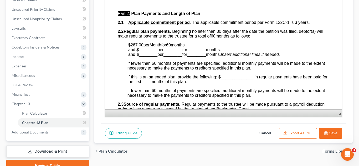
scroll to position [141, 0]
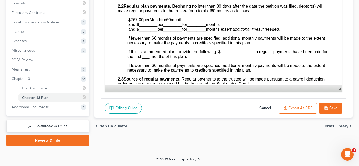
click at [330, 106] on button "Save" at bounding box center [330, 108] width 23 height 11
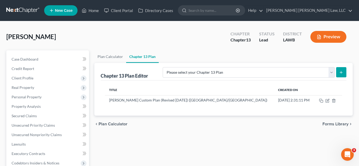
click at [26, 11] on link at bounding box center [23, 10] width 34 height 9
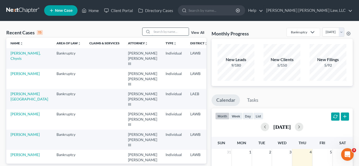
click at [169, 33] on input "search" at bounding box center [170, 32] width 37 height 8
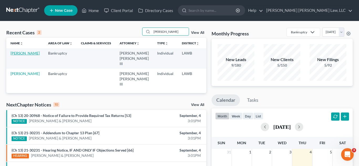
type input "[PERSON_NAME]"
click at [17, 55] on link "[PERSON_NAME]" at bounding box center [24, 53] width 29 height 4
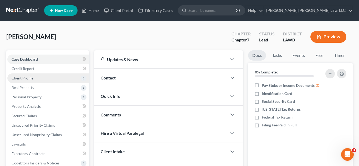
click at [37, 78] on span "Client Profile" at bounding box center [48, 77] width 82 height 9
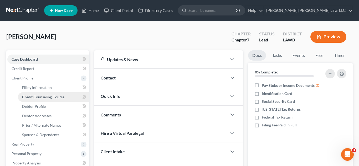
click at [36, 96] on span "Credit Counseling Course" at bounding box center [43, 97] width 42 height 4
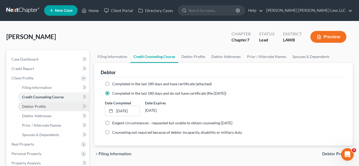
click at [47, 104] on link "Debtor Profile" at bounding box center [53, 106] width 71 height 9
select select "3"
select select "1"
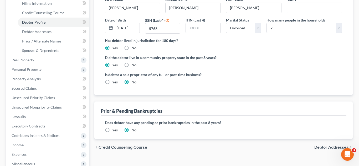
scroll to position [90, 0]
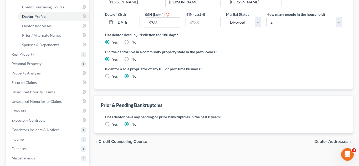
radio input "true"
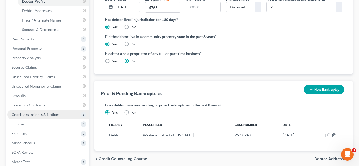
scroll to position [106, 0]
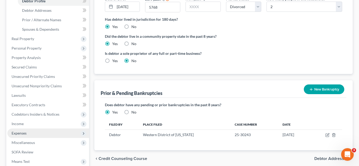
click at [27, 135] on span "Expenses" at bounding box center [48, 133] width 82 height 9
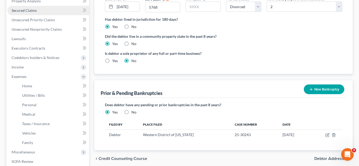
click at [37, 11] on link "Secured Claims" at bounding box center [48, 10] width 82 height 9
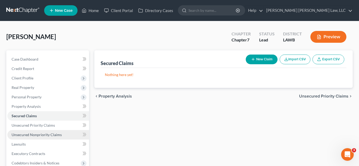
click at [46, 136] on span "Unsecured Nonpriority Claims" at bounding box center [37, 135] width 50 height 4
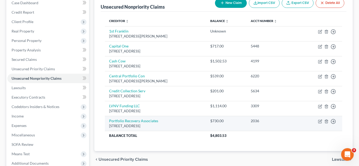
scroll to position [56, 0]
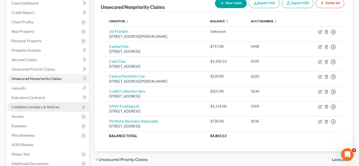
click at [29, 109] on span "Codebtors Insiders & Notices" at bounding box center [48, 106] width 82 height 9
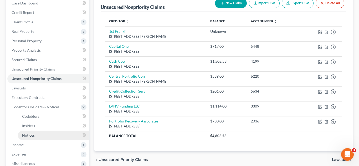
click at [26, 134] on span "Notices" at bounding box center [28, 135] width 13 height 4
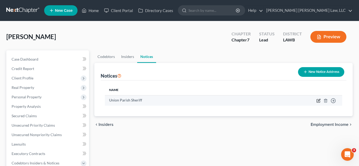
click at [317, 102] on icon "button" at bounding box center [318, 101] width 4 height 4
select select "19"
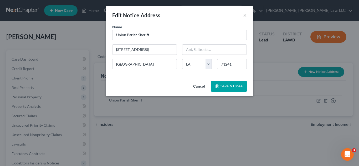
click at [232, 90] on button "Save & Close" at bounding box center [229, 86] width 36 height 11
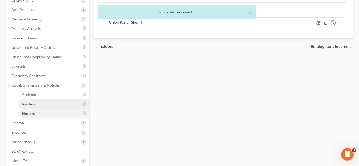
scroll to position [104, 0]
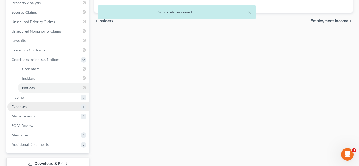
click at [40, 110] on span "Expenses" at bounding box center [48, 106] width 82 height 9
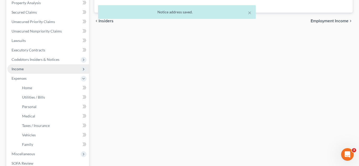
click at [47, 71] on span "Income" at bounding box center [48, 68] width 82 height 9
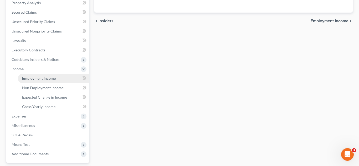
click at [44, 79] on span "Employment Income" at bounding box center [39, 78] width 34 height 4
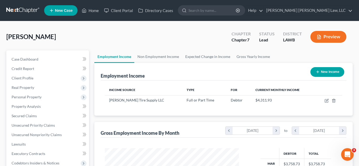
scroll to position [94, 145]
click at [326, 100] on icon "button" at bounding box center [326, 101] width 4 height 4
select select "0"
select select "35"
select select "3"
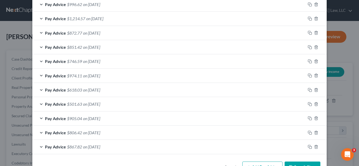
scroll to position [411, 0]
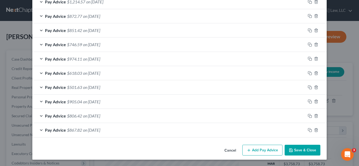
click at [292, 149] on icon "button" at bounding box center [290, 150] width 4 height 4
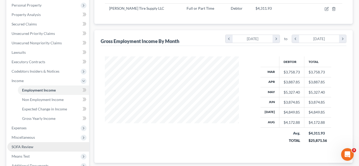
scroll to position [94, 0]
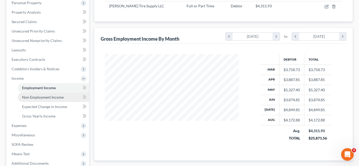
click at [52, 98] on span "Non Employment Income" at bounding box center [42, 97] width 41 height 4
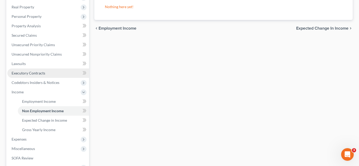
scroll to position [88, 0]
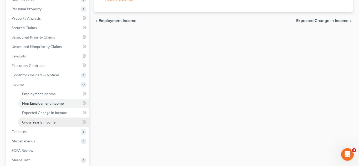
click at [50, 123] on span "Gross Yearly Income" at bounding box center [38, 122] width 33 height 4
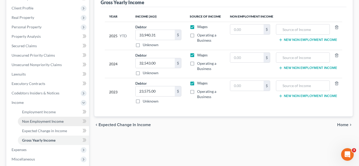
scroll to position [151, 0]
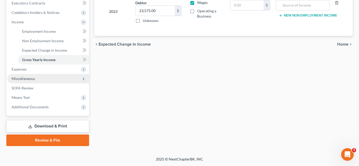
click at [32, 79] on span "Miscellaneous" at bounding box center [23, 78] width 23 height 4
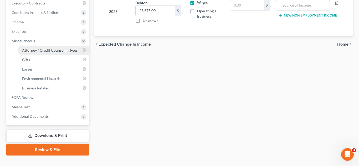
click at [54, 51] on span "Attorney / Credit Counseling Fees" at bounding box center [49, 50] width 55 height 4
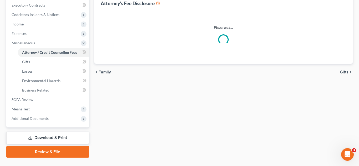
scroll to position [106, 0]
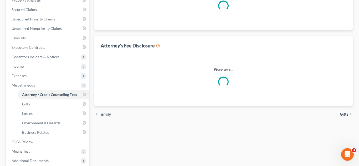
select select "2"
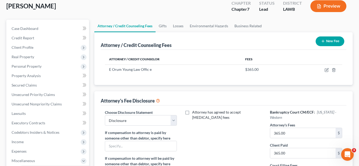
scroll to position [38, 0]
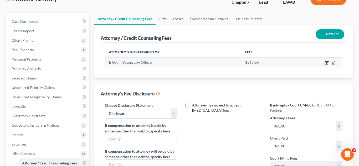
click at [325, 64] on icon "button" at bounding box center [326, 63] width 4 height 4
select select "19"
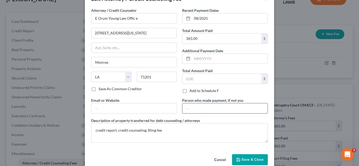
scroll to position [26, 0]
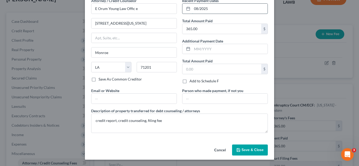
click at [200, 10] on input "08/2025" at bounding box center [229, 9] width 75 height 10
type input "[DATE]"
click at [246, 152] on button "Save & Close" at bounding box center [250, 150] width 36 height 11
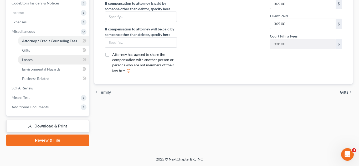
scroll to position [134, 0]
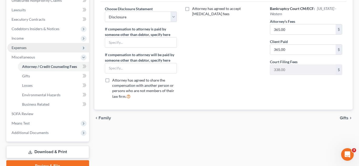
click at [36, 51] on span "Expenses" at bounding box center [48, 47] width 82 height 9
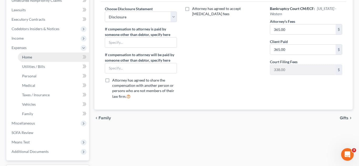
click at [35, 61] on link "Home" at bounding box center [53, 56] width 71 height 9
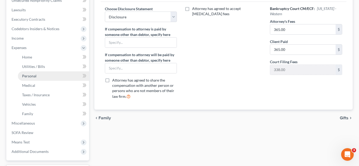
click at [38, 77] on link "Personal" at bounding box center [53, 75] width 71 height 9
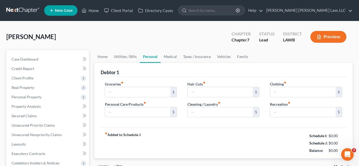
type input "863.00"
type input "62.41"
type input "0.00"
type input "75.00"
type input "181.00"
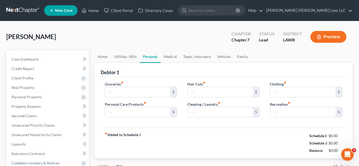
type input "0.00"
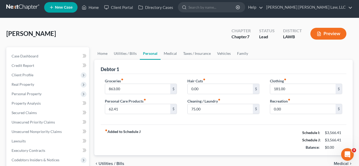
scroll to position [8, 0]
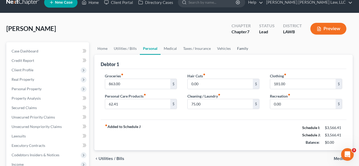
click at [240, 48] on link "Family" at bounding box center [242, 48] width 17 height 13
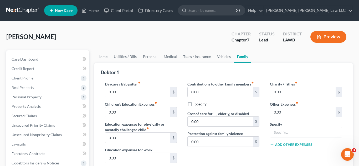
click at [102, 56] on link "Home" at bounding box center [102, 56] width 16 height 13
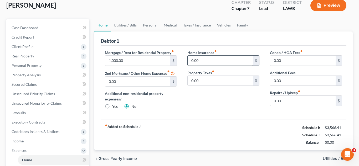
scroll to position [34, 0]
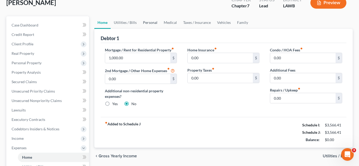
click at [152, 25] on link "Personal" at bounding box center [150, 22] width 21 height 13
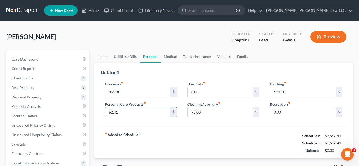
click at [133, 113] on input "62.41" at bounding box center [137, 112] width 65 height 10
type input "5"
click at [138, 114] on input "5" at bounding box center [137, 112] width 65 height 10
type input "5"
type input "91.00"
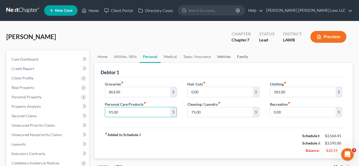
drag, startPoint x: 235, startPoint y: 57, endPoint x: 225, endPoint y: 60, distance: 10.4
click at [235, 57] on link "Family" at bounding box center [242, 56] width 17 height 13
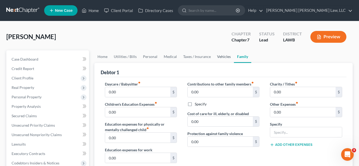
click at [225, 60] on link "Vehicles" at bounding box center [224, 56] width 20 height 13
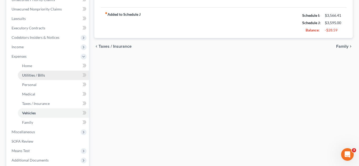
scroll to position [179, 0]
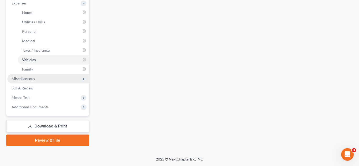
click at [40, 80] on span "Miscellaneous" at bounding box center [48, 78] width 82 height 9
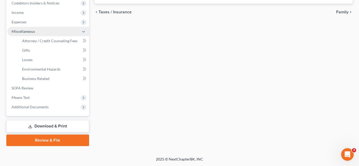
scroll to position [160, 0]
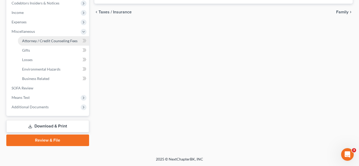
click at [60, 42] on span "Attorney / Credit Counseling Fees" at bounding box center [49, 41] width 55 height 4
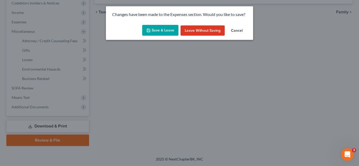
drag, startPoint x: 147, startPoint y: 31, endPoint x: 142, endPoint y: 39, distance: 9.5
click at [148, 31] on icon "button" at bounding box center [148, 30] width 4 height 4
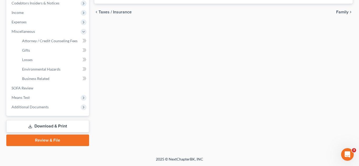
select select "2"
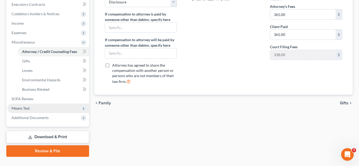
scroll to position [160, 0]
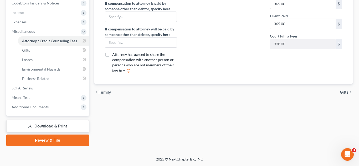
click at [53, 127] on link "Download & Print" at bounding box center [47, 126] width 83 height 12
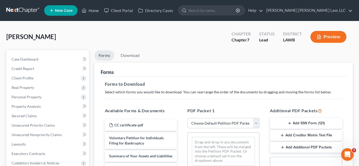
click at [214, 120] on select "Choose Default Petition PDF Packet Complete Bankruptcy Petition (all forms and …" at bounding box center [223, 123] width 72 height 10
select select "0"
click at [187, 118] on select "Choose Default Petition PDF Packet Complete Bankruptcy Petition (all forms and …" at bounding box center [223, 123] width 72 height 10
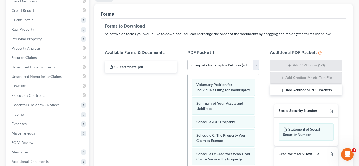
scroll to position [63, 0]
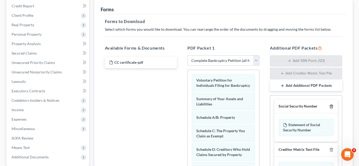
click at [330, 107] on icon "button" at bounding box center [331, 106] width 4 height 4
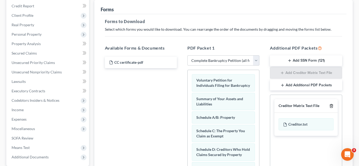
click at [331, 106] on icon "button" at bounding box center [331, 106] width 4 height 4
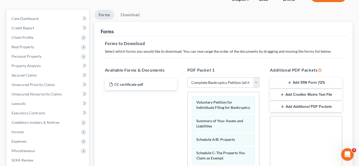
scroll to position [0, 0]
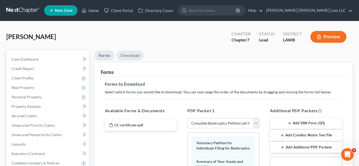
click at [133, 55] on link "Download" at bounding box center [129, 55] width 27 height 10
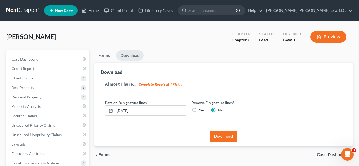
click at [226, 134] on button "Download" at bounding box center [222, 137] width 27 height 12
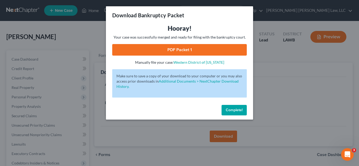
click at [216, 54] on link "PDF Packet 1" at bounding box center [179, 50] width 134 height 12
click at [228, 110] on span "Complete!" at bounding box center [233, 110] width 17 height 4
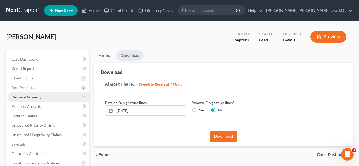
click at [32, 97] on span "Personal Property" at bounding box center [27, 97] width 30 height 4
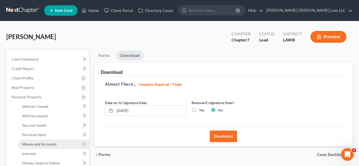
click at [34, 147] on link "Money and Accounts" at bounding box center [53, 144] width 71 height 9
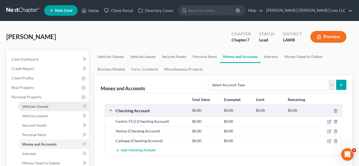
click at [44, 107] on span "Vehicles Owned" at bounding box center [35, 106] width 26 height 4
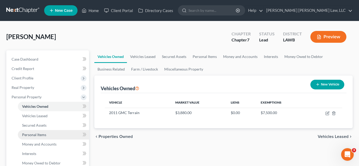
click at [40, 134] on span "Personal Items" at bounding box center [34, 135] width 24 height 4
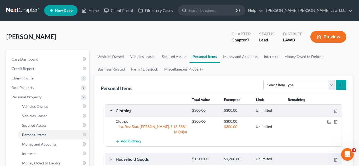
click at [29, 10] on link at bounding box center [23, 10] width 34 height 9
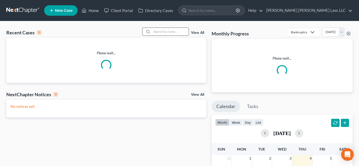
click at [167, 31] on input "search" at bounding box center [170, 32] width 37 height 8
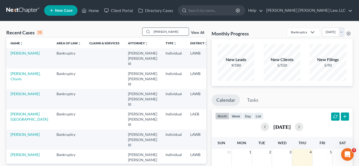
click at [170, 33] on input "[PERSON_NAME]" at bounding box center [170, 32] width 37 height 8
type input "m"
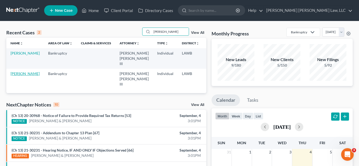
type input "[PERSON_NAME]"
click at [13, 73] on link "[PERSON_NAME]" at bounding box center [24, 73] width 29 height 4
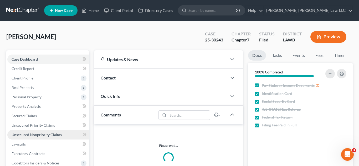
click at [36, 135] on span "Unsecured Nonpriority Claims" at bounding box center [37, 135] width 50 height 4
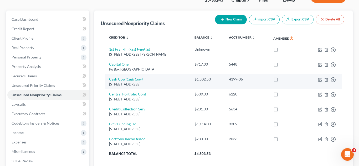
scroll to position [43, 0]
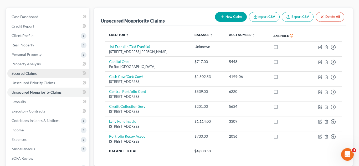
click at [48, 75] on link "Secured Claims" at bounding box center [48, 73] width 82 height 9
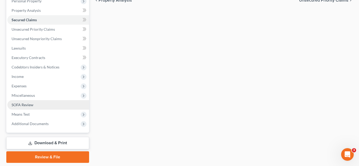
scroll to position [100, 0]
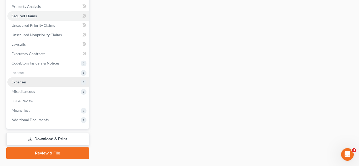
click at [29, 86] on span "Expenses" at bounding box center [48, 81] width 82 height 9
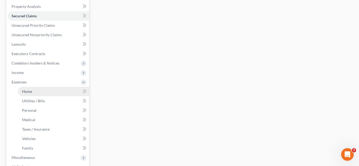
click at [30, 91] on span "Home" at bounding box center [27, 91] width 10 height 4
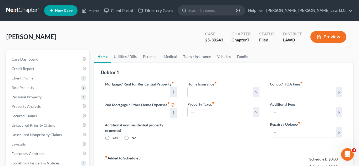
type input "550.00"
type input "0.00"
radio input "true"
type input "0.00"
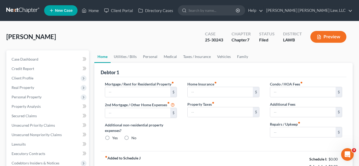
type input "0.00"
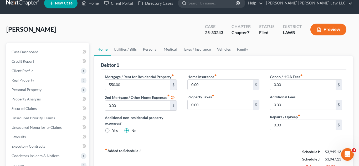
scroll to position [77, 0]
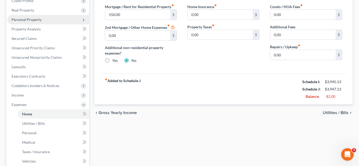
click at [35, 19] on span "Personal Property" at bounding box center [27, 19] width 30 height 4
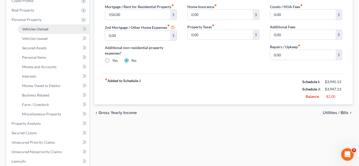
click at [39, 29] on span "Vehicles Owned" at bounding box center [35, 29] width 26 height 4
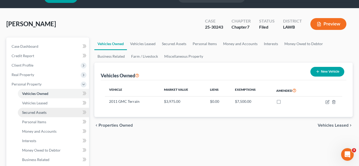
scroll to position [17, 0]
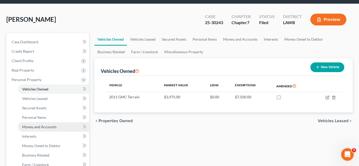
click at [41, 128] on span "Money and Accounts" at bounding box center [39, 127] width 34 height 4
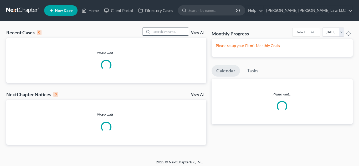
click at [176, 34] on input "search" at bounding box center [170, 32] width 37 height 8
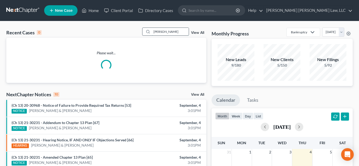
click at [161, 31] on input "[PERSON_NAME]" at bounding box center [170, 32] width 37 height 8
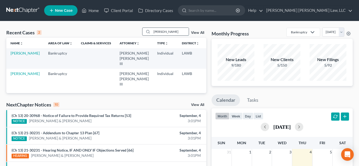
click at [161, 31] on input "[PERSON_NAME]" at bounding box center [170, 32] width 37 height 8
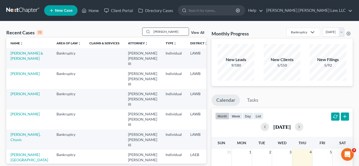
type input "l"
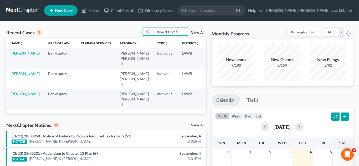
type input "[PERSON_NAME]"
click at [20, 55] on link "[PERSON_NAME]" at bounding box center [24, 53] width 29 height 4
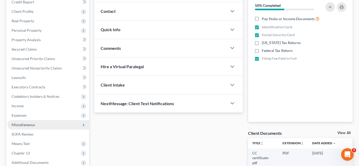
scroll to position [79, 0]
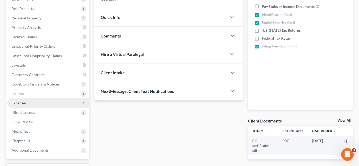
click at [33, 105] on span "Expenses" at bounding box center [48, 102] width 82 height 9
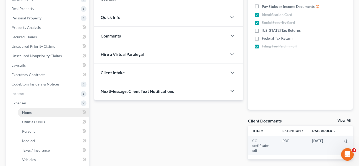
click at [35, 113] on link "Home" at bounding box center [53, 112] width 71 height 9
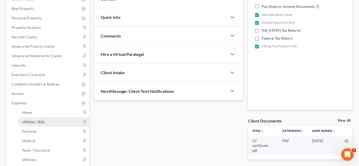
click at [49, 121] on link "Utilities / Bills" at bounding box center [53, 121] width 71 height 9
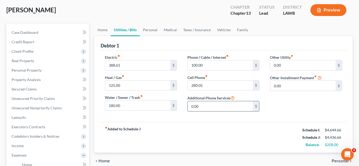
scroll to position [40, 0]
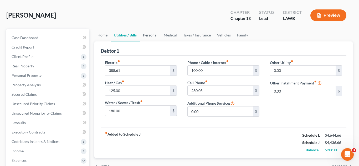
click at [153, 36] on link "Personal" at bounding box center [150, 35] width 21 height 13
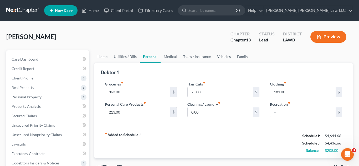
click at [225, 57] on link "Vehicles" at bounding box center [224, 56] width 20 height 13
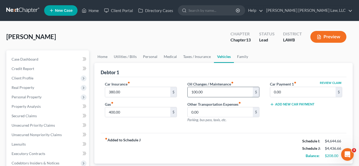
click at [205, 94] on input "100.00" at bounding box center [219, 92] width 65 height 10
type input "95.00"
click at [195, 131] on div "Car Insurance fiber_manual_record 380.00 $ Gas fiber_manual_record 400.00 $ Oil…" at bounding box center [224, 105] width 246 height 56
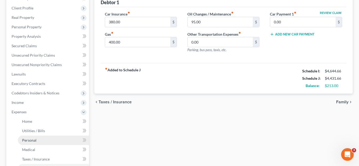
scroll to position [99, 0]
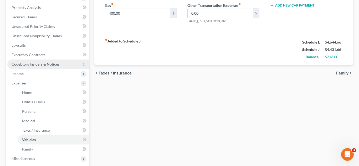
click at [47, 65] on span "Codebtors Insiders & Notices" at bounding box center [36, 64] width 48 height 4
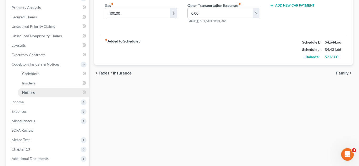
click at [31, 92] on span "Notices" at bounding box center [28, 92] width 13 height 4
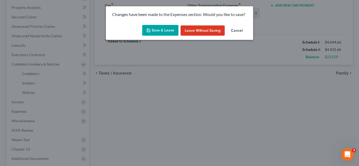
click at [157, 32] on button "Save & Leave" at bounding box center [160, 30] width 36 height 11
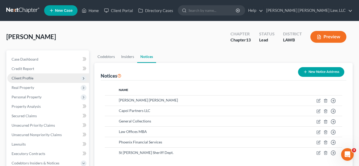
click at [40, 80] on span "Client Profile" at bounding box center [48, 77] width 82 height 9
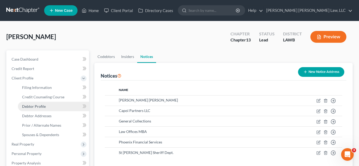
click at [35, 105] on span "Debtor Profile" at bounding box center [34, 106] width 24 height 4
select select "3"
select select "1"
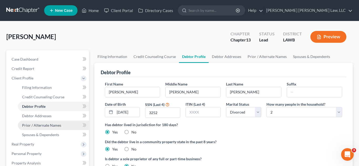
click at [44, 121] on link "Prior / Alternate Names" at bounding box center [53, 125] width 71 height 9
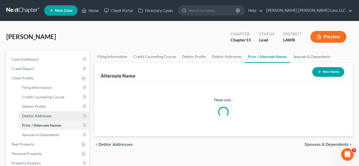
click at [46, 118] on span "Debtor Addresses" at bounding box center [36, 116] width 29 height 4
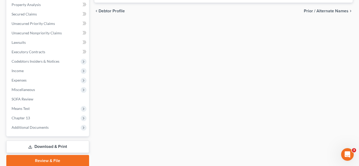
scroll to position [179, 0]
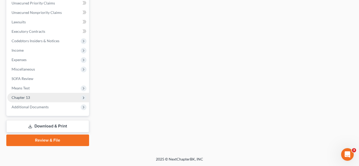
click at [34, 99] on span "Chapter 13" at bounding box center [48, 97] width 82 height 9
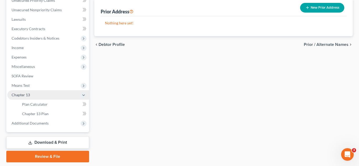
scroll to position [122, 0]
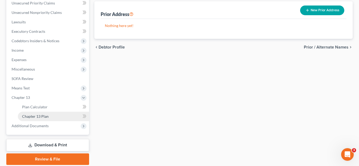
click at [36, 119] on link "Chapter 13 Plan" at bounding box center [53, 116] width 71 height 9
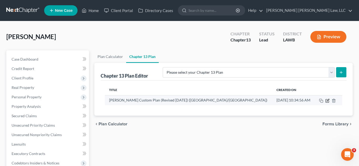
click at [327, 101] on icon "button" at bounding box center [327, 100] width 2 height 2
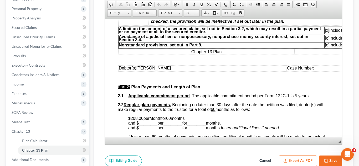
scroll to position [196, 0]
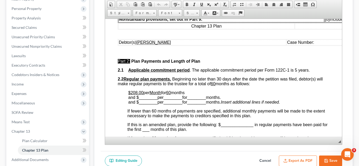
click at [137, 95] on u "$208.00" at bounding box center [135, 92] width 15 height 4
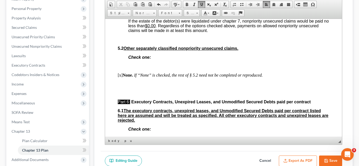
scroll to position [1419, 0]
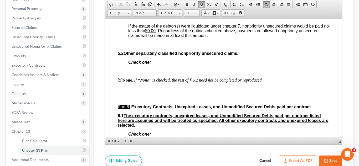
click at [227, 10] on u "$60.00" at bounding box center [220, 7] width 13 height 4
click at [283, 10] on u "0.43%" at bounding box center [277, 7] width 12 height 4
click at [329, 159] on button "Save" at bounding box center [330, 161] width 23 height 11
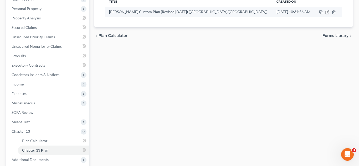
click at [328, 13] on icon "button" at bounding box center [327, 12] width 4 height 4
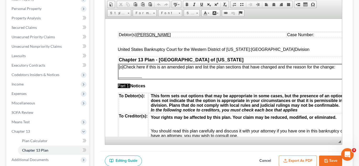
scroll to position [0, 0]
click at [296, 157] on button "Export as PDF" at bounding box center [298, 161] width 38 height 11
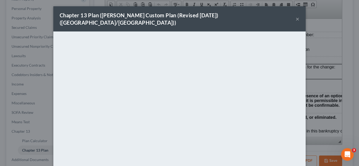
click at [297, 16] on button "×" at bounding box center [297, 19] width 4 height 6
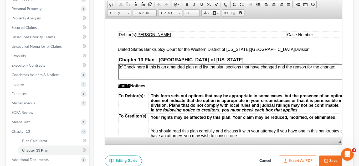
click at [332, 160] on button "Save" at bounding box center [330, 161] width 23 height 11
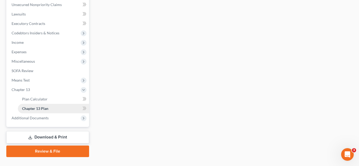
scroll to position [137, 0]
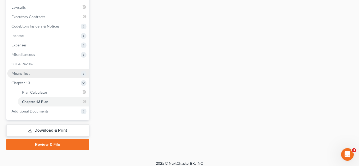
click at [38, 73] on span "Means Test" at bounding box center [48, 73] width 82 height 9
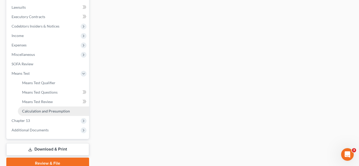
click at [47, 112] on span "Calculation and Presumption" at bounding box center [46, 111] width 48 height 4
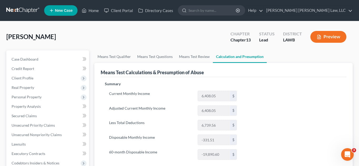
click at [29, 11] on link at bounding box center [23, 10] width 34 height 9
